Goal: Task Accomplishment & Management: Use online tool/utility

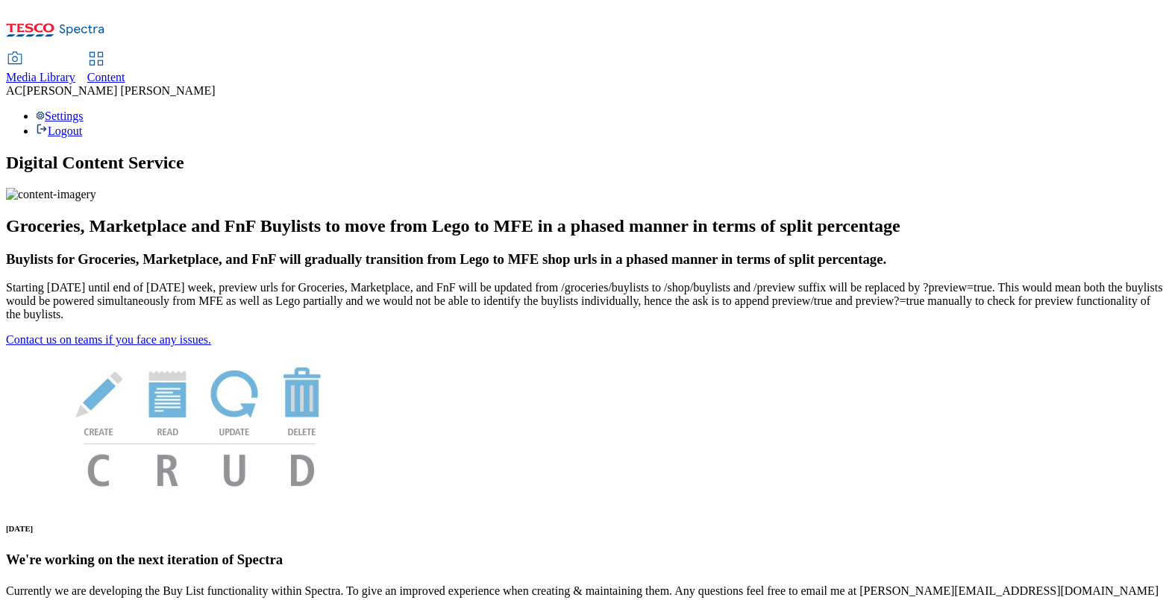
click at [125, 71] on span "Content" at bounding box center [106, 77] width 38 height 13
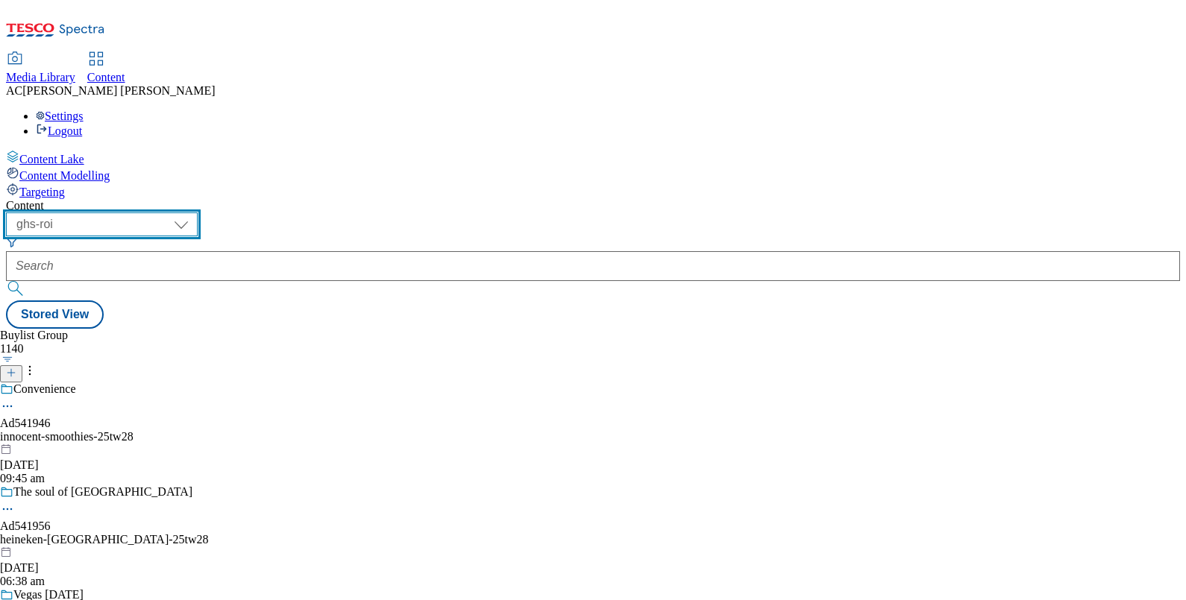
click at [198, 213] on select "ghs-roi ghs-uk" at bounding box center [102, 225] width 192 height 24
select select "ghs-uk"
click at [194, 213] on select "ghs-roi ghs-uk" at bounding box center [102, 225] width 192 height 24
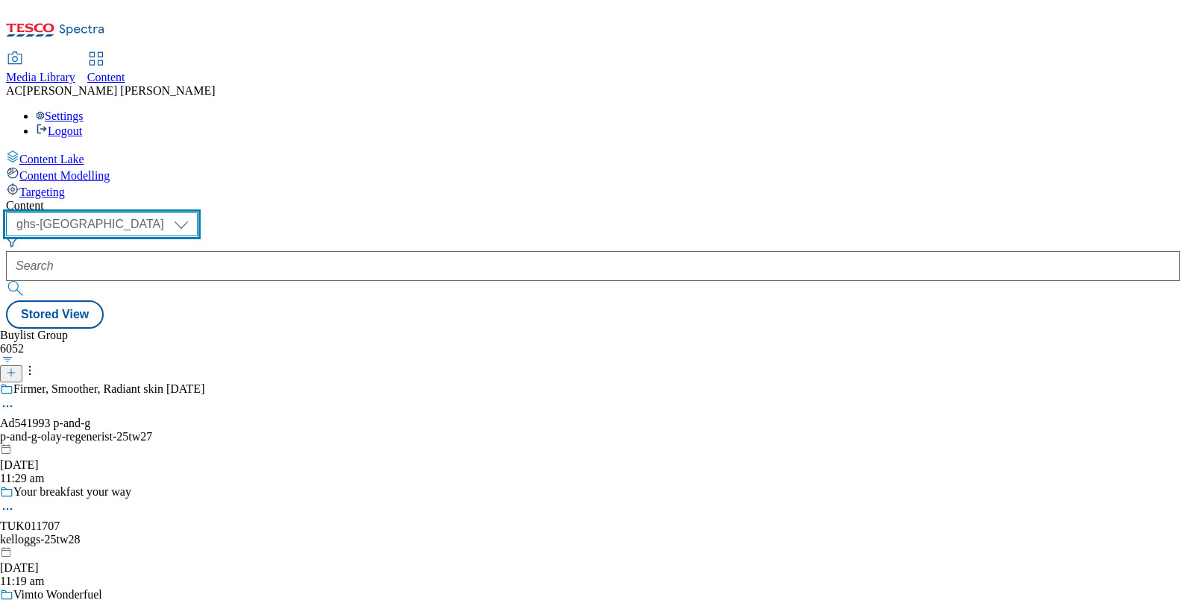
scroll to position [265, 0]
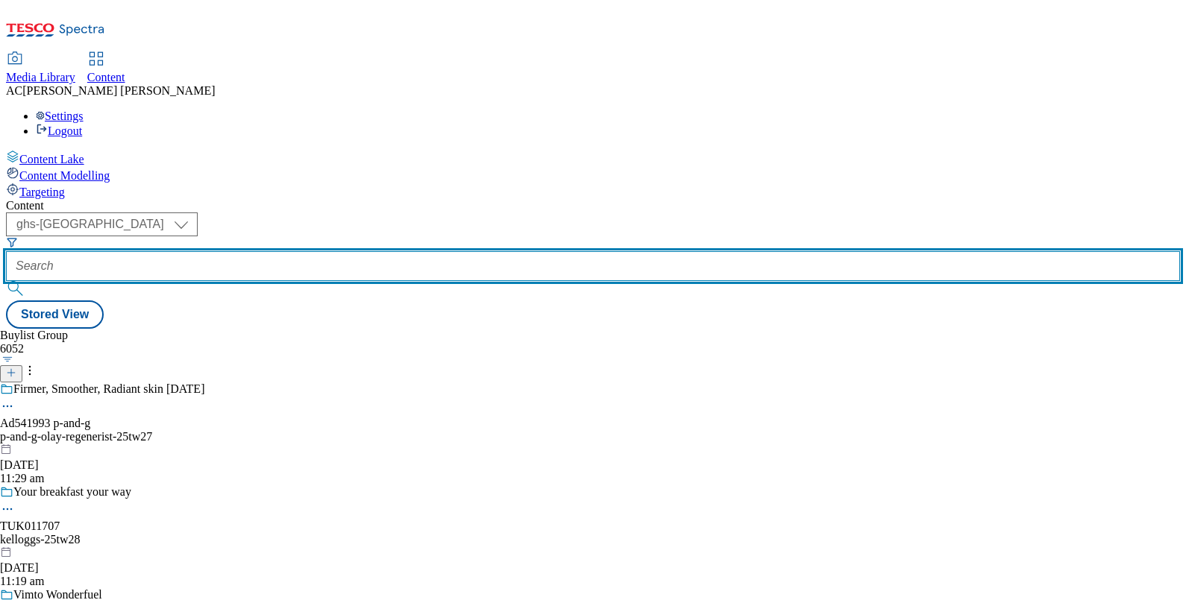
click at [369, 251] on input "text" at bounding box center [593, 266] width 1174 height 30
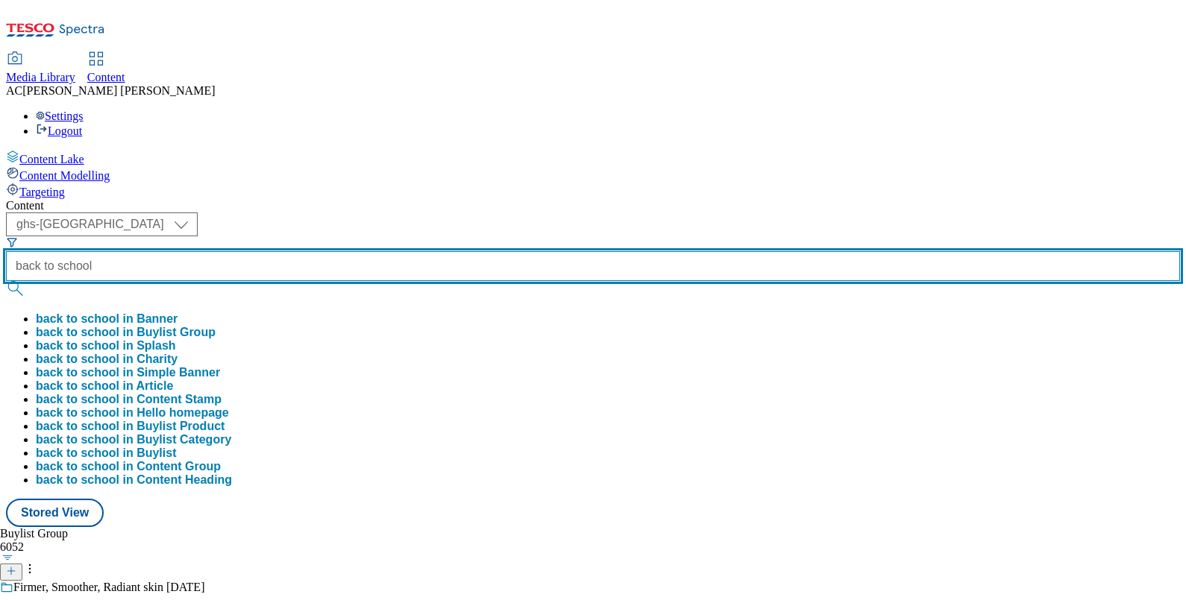
type input "back to school"
click at [6, 281] on button "submit" at bounding box center [16, 288] width 21 height 15
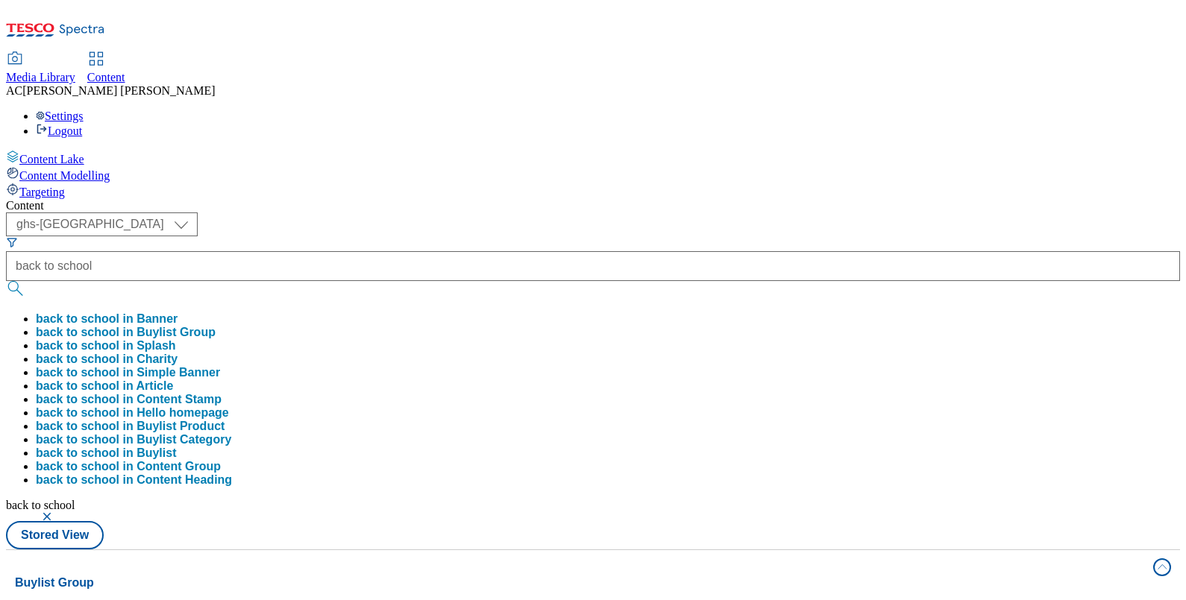
click at [623, 574] on div "Buylist Group 4 lanes | 200 items" at bounding box center [579, 599] width 1129 height 51
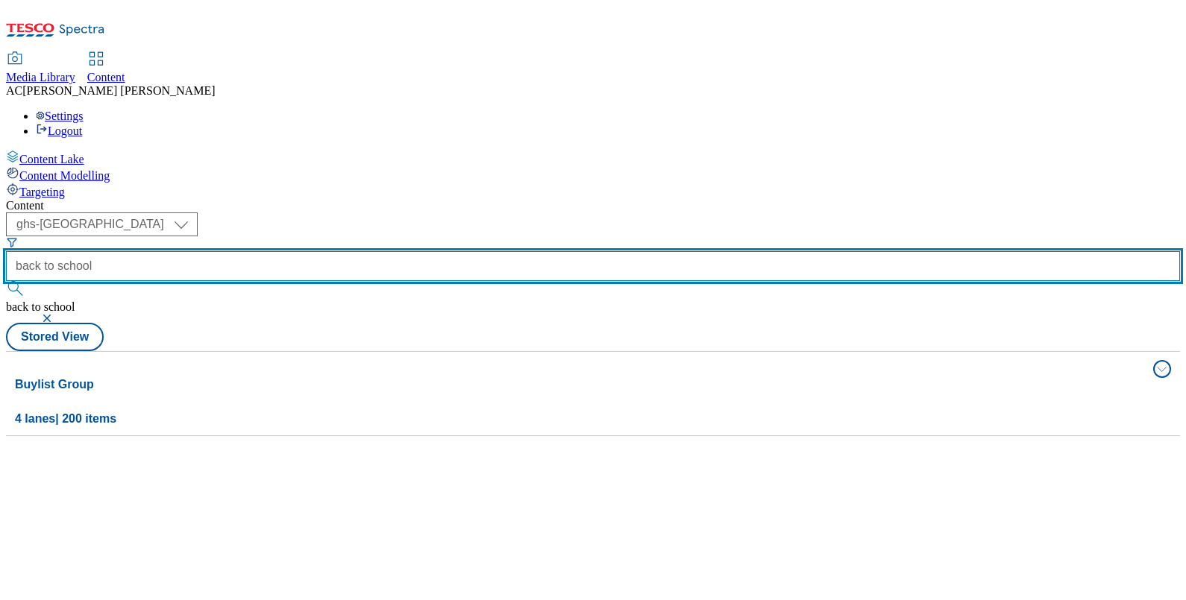
click at [395, 251] on input "back to school" at bounding box center [593, 266] width 1174 height 30
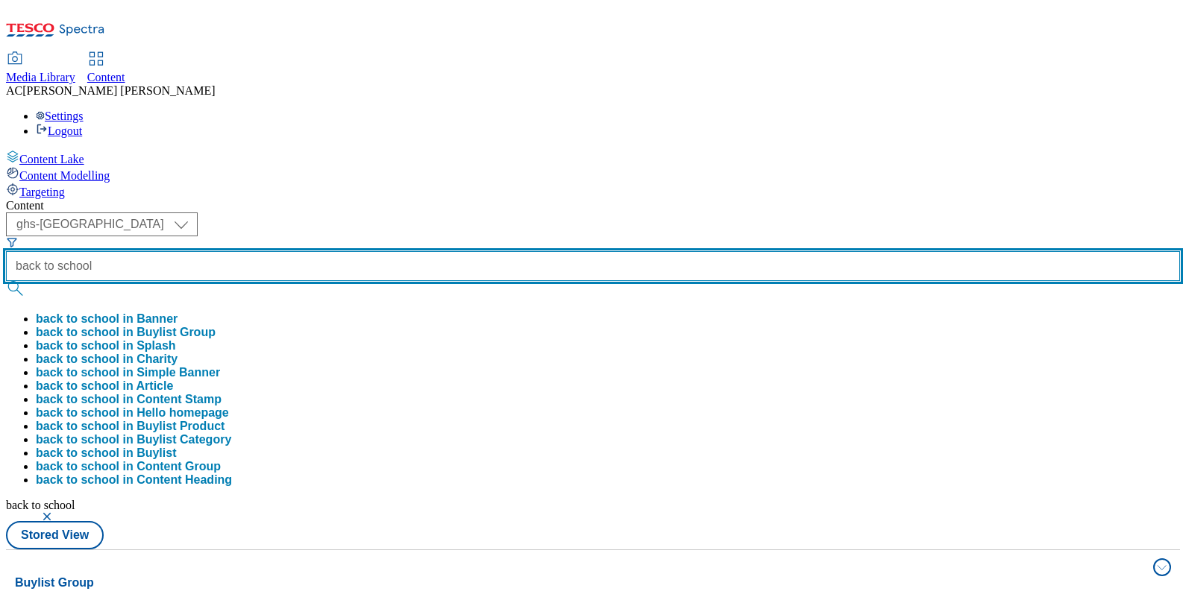
click at [6, 281] on button "submit" at bounding box center [16, 288] width 21 height 15
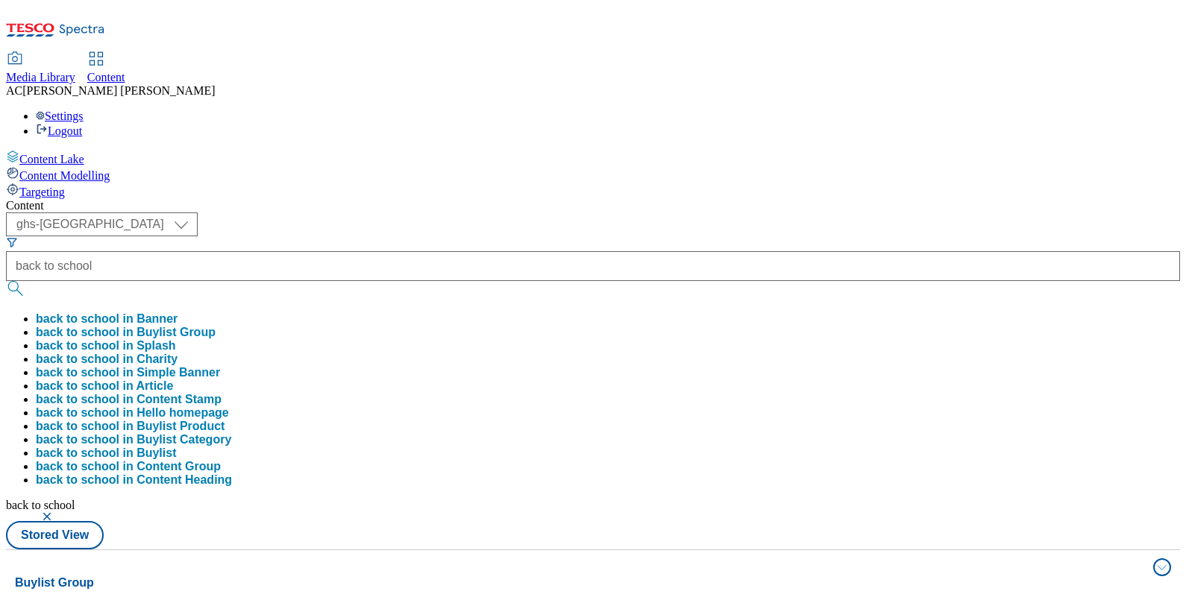
click at [1136, 550] on button "Buylist Group 4 lanes | 200 items" at bounding box center [593, 592] width 1174 height 84
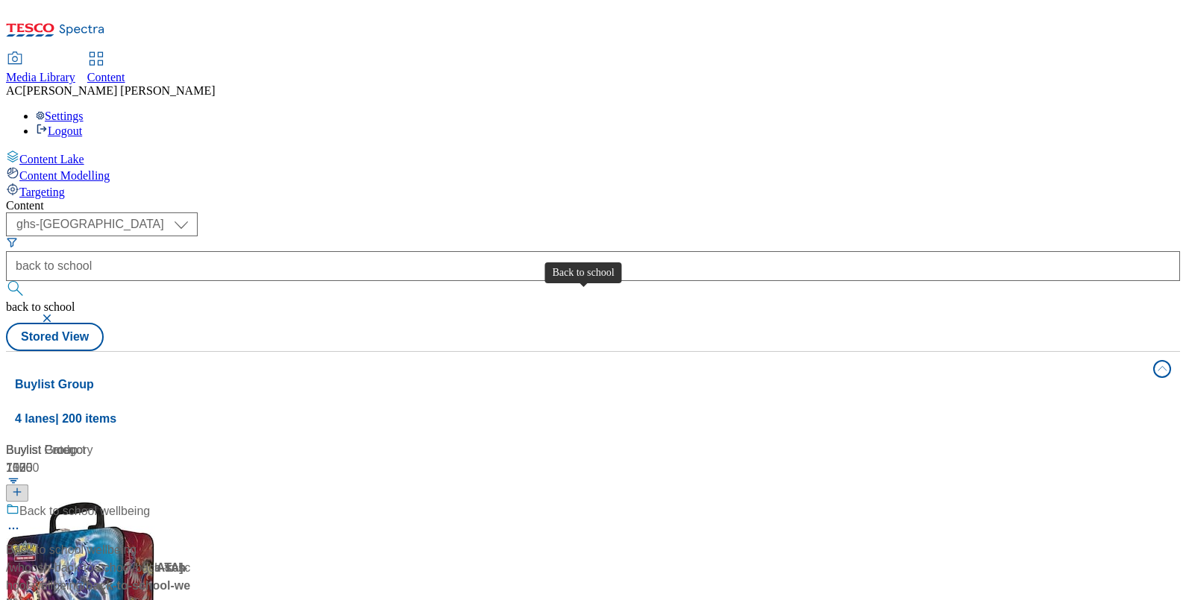
click at [97, 503] on div "Back to school" at bounding box center [58, 512] width 78 height 18
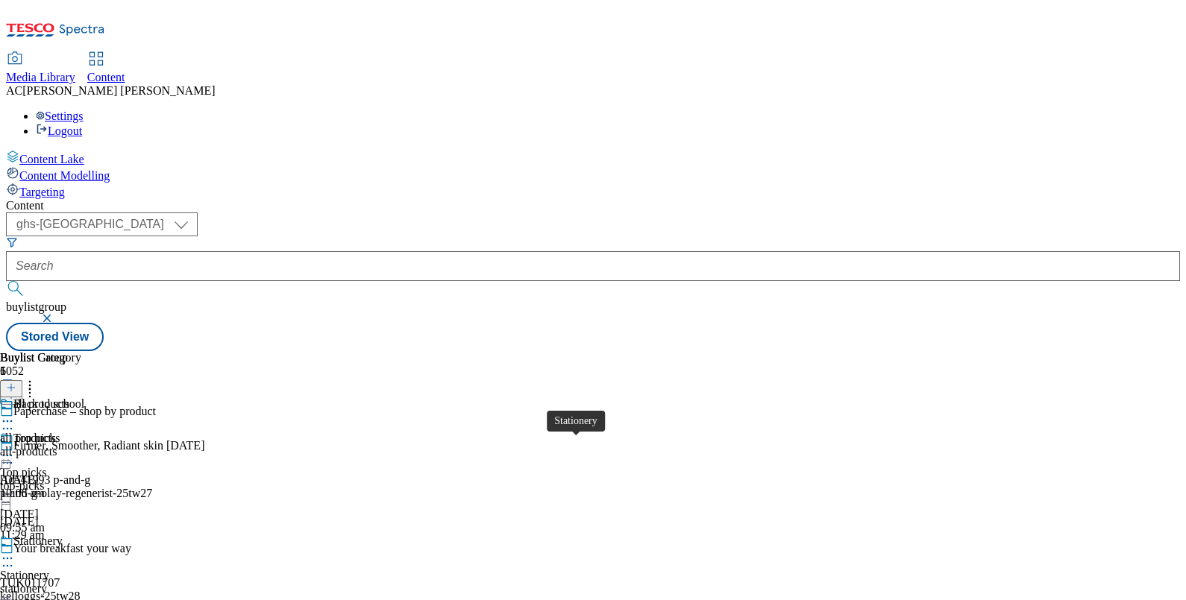
scroll to position [96, 0]
click at [15, 551] on icon at bounding box center [7, 558] width 15 height 15
type input "back to school"
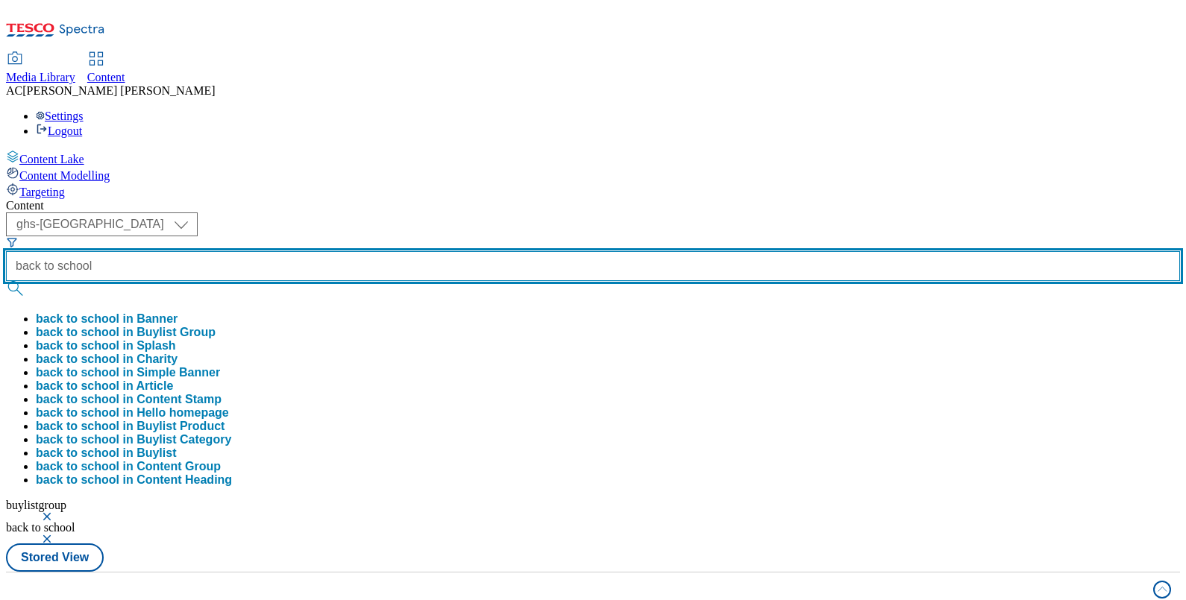
click at [394, 251] on input "back to school" at bounding box center [593, 266] width 1174 height 30
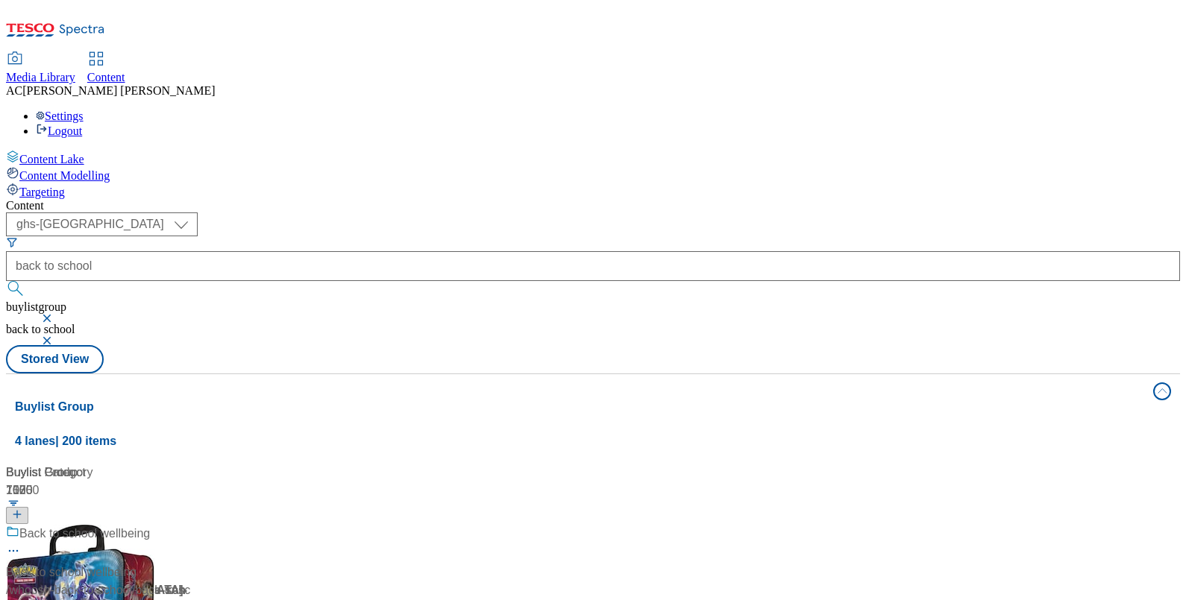
scroll to position [605, 0]
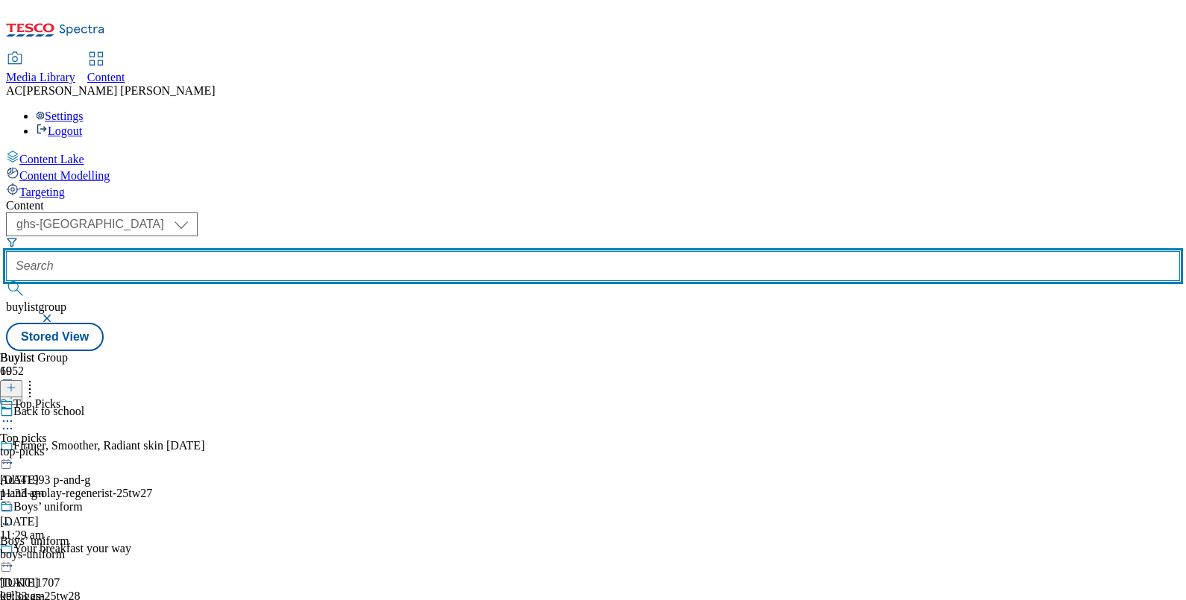
click at [375, 251] on input "text" at bounding box center [593, 266] width 1174 height 30
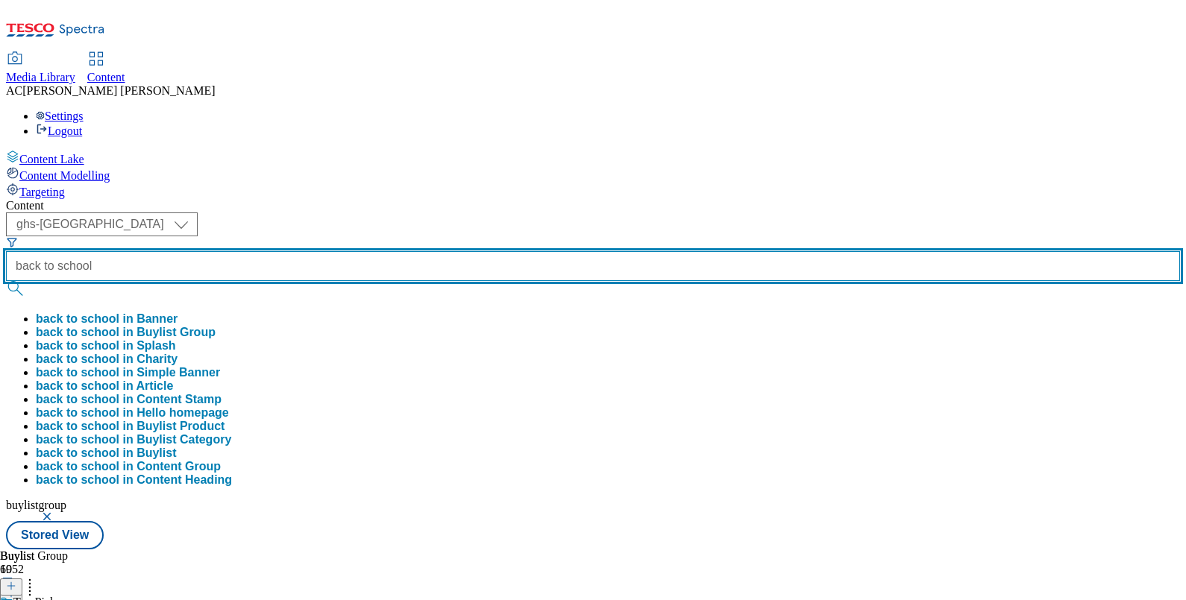
type input "back to school"
click at [6, 281] on button "submit" at bounding box center [16, 288] width 21 height 15
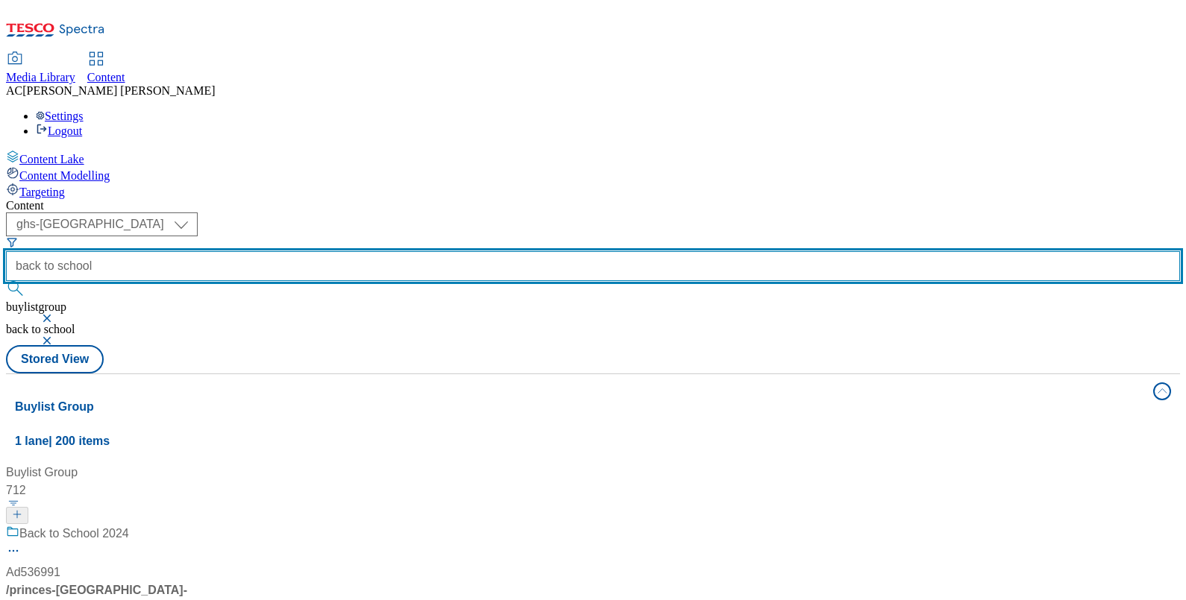
scroll to position [545, 0]
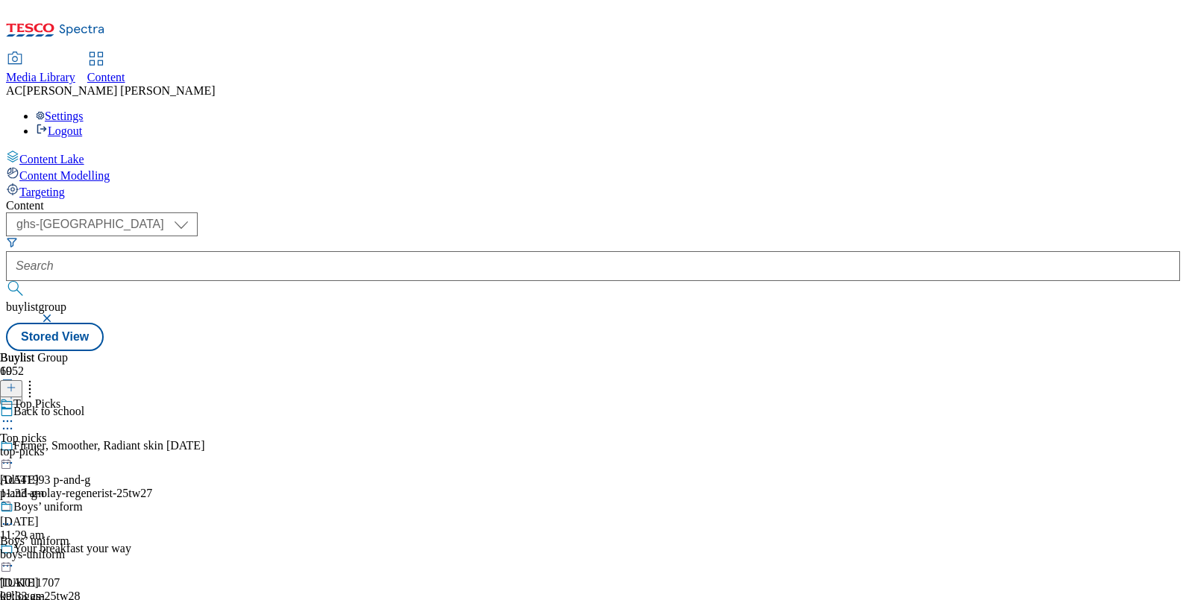
scroll to position [40, 0]
click at [15, 517] on icon at bounding box center [7, 524] width 15 height 15
click at [63, 550] on span "Edit" at bounding box center [54, 555] width 17 height 11
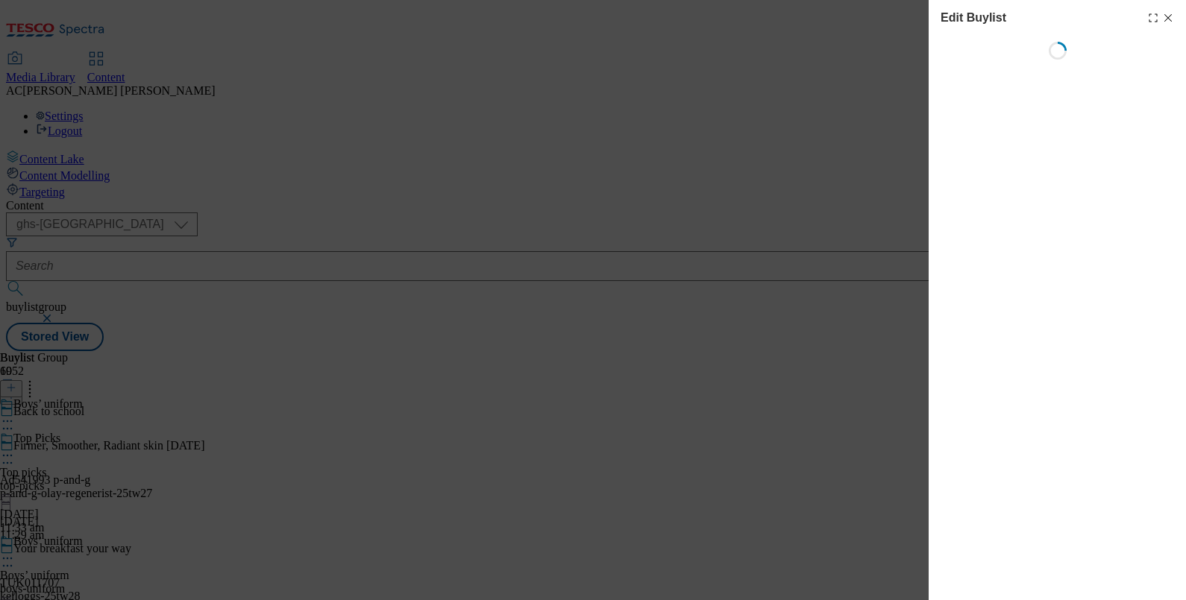
select select "evergreen"
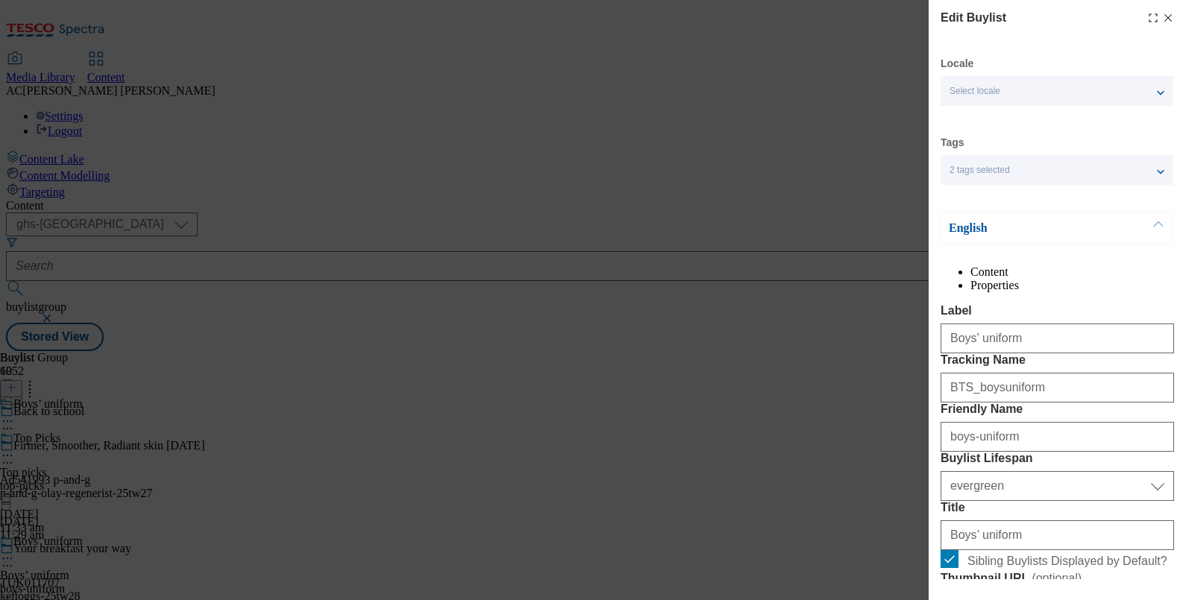
select select "Banner"
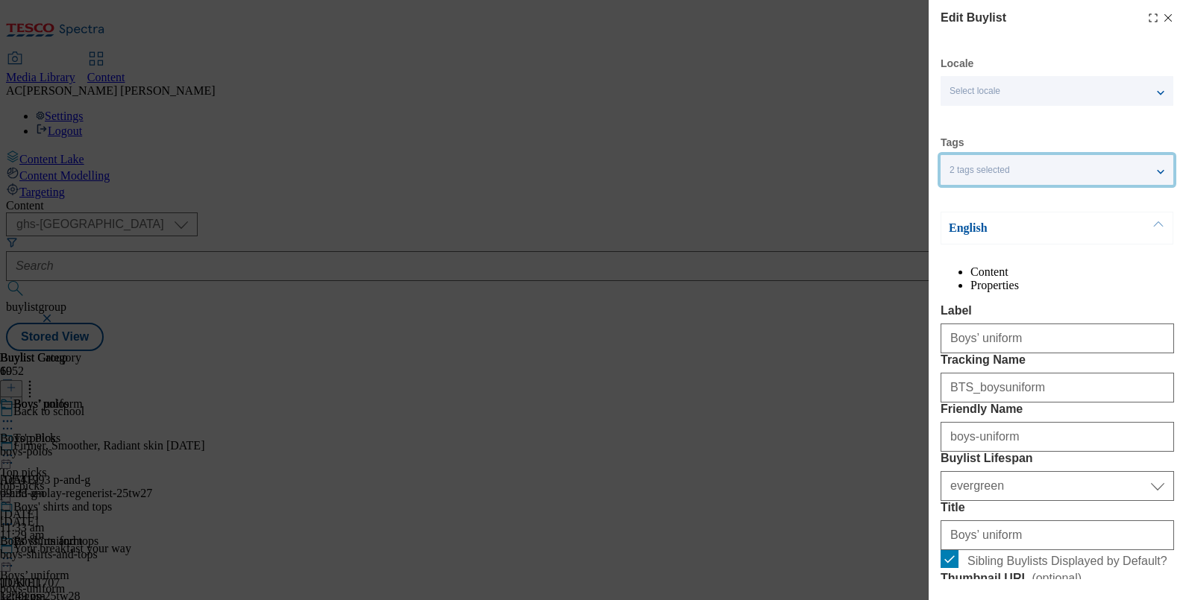
click at [1161, 172] on div "2 tags selected" at bounding box center [1057, 170] width 233 height 30
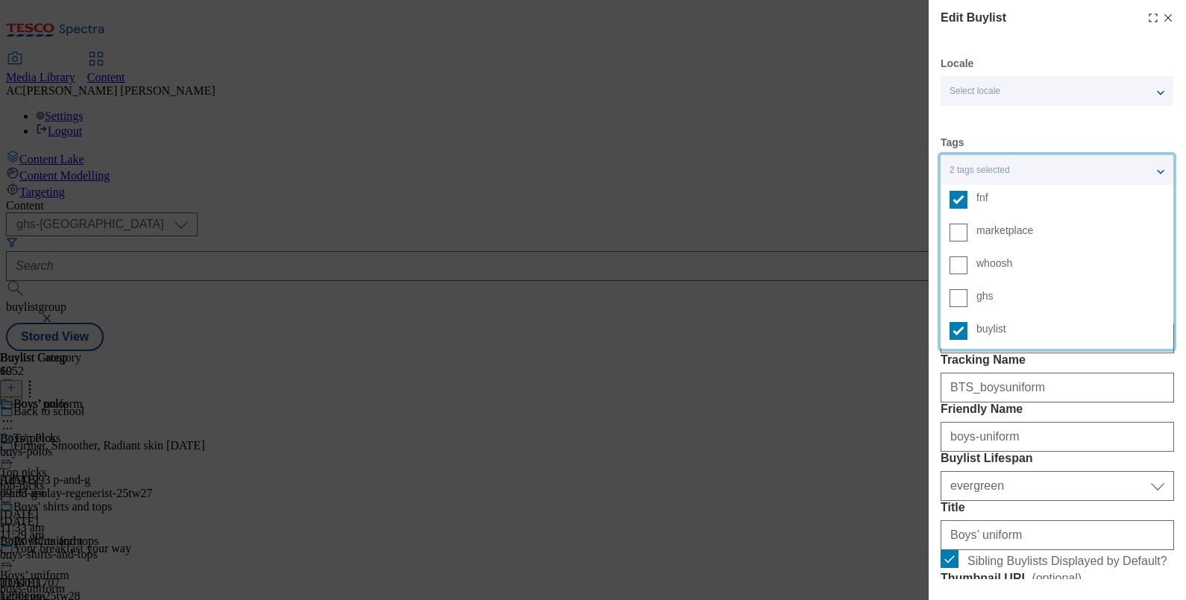
click at [1161, 172] on div "2 tags selected" at bounding box center [1057, 170] width 233 height 30
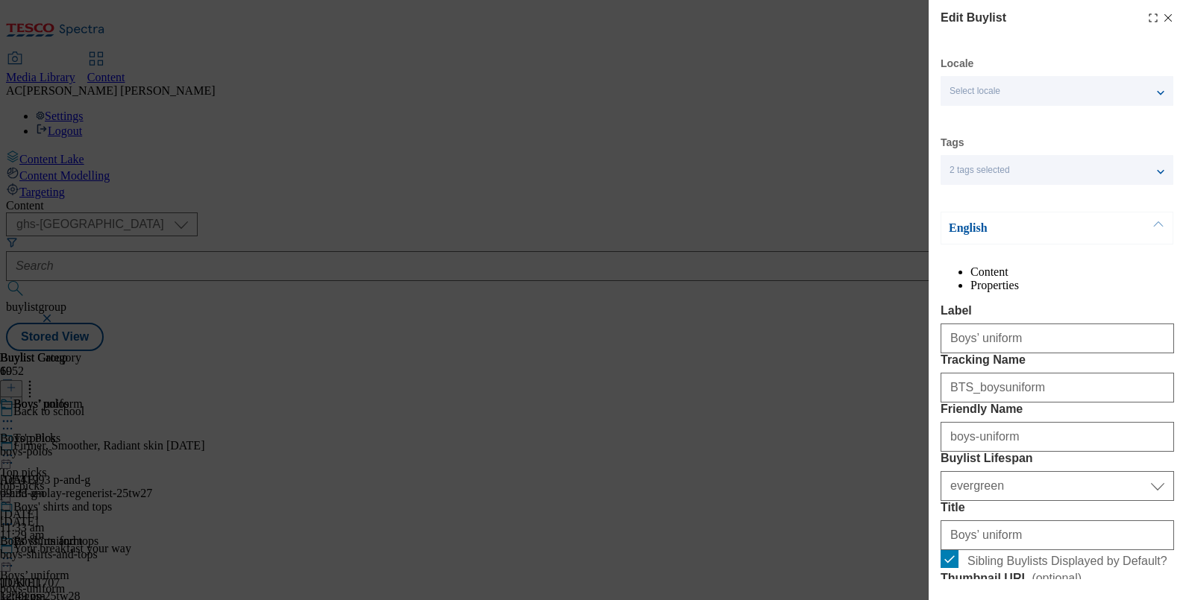
click at [1097, 289] on li "Properties" at bounding box center [1072, 285] width 204 height 13
click at [982, 279] on li "Content" at bounding box center [1072, 272] width 204 height 13
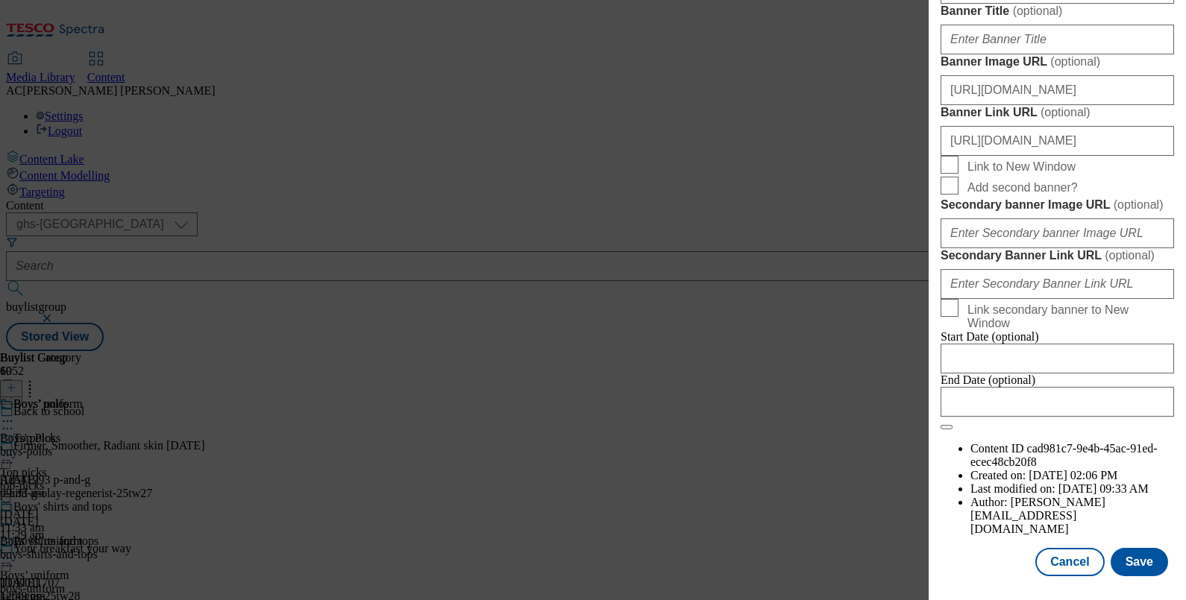
scroll to position [1176, 0]
